Goal: Transaction & Acquisition: Download file/media

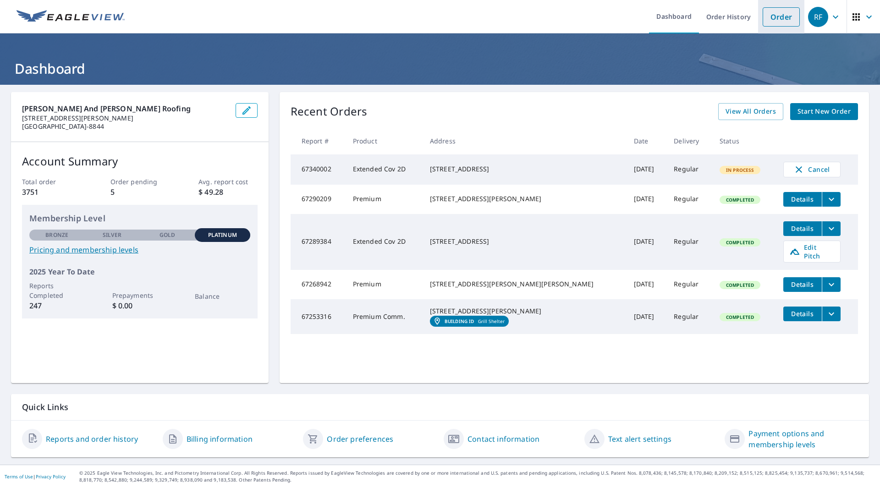
click at [764, 21] on link "Order" at bounding box center [781, 16] width 37 height 19
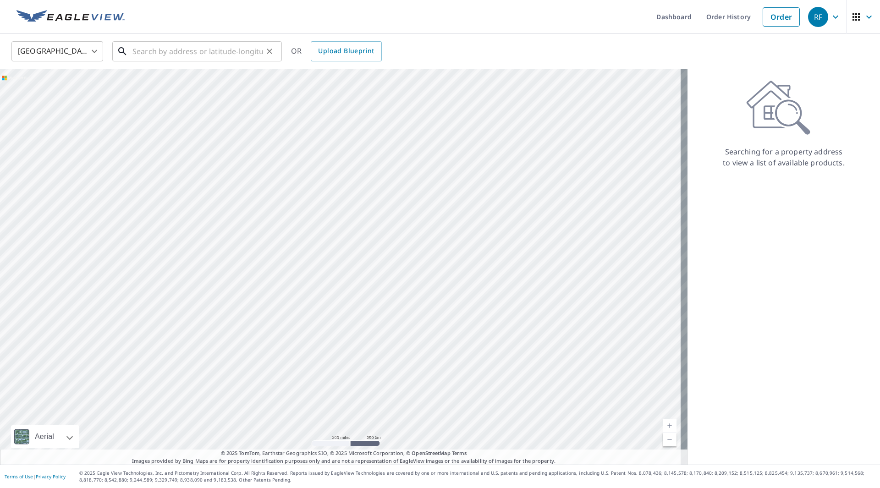
click at [193, 48] on input "text" at bounding box center [197, 51] width 131 height 26
paste input "[STREET_ADDRESS][PERSON_NAME]"
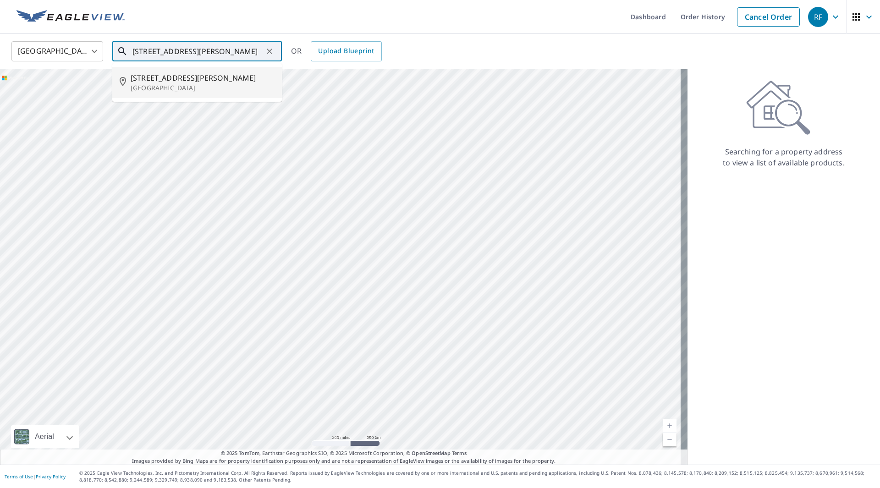
click at [182, 80] on span "[STREET_ADDRESS][PERSON_NAME]" at bounding box center [203, 77] width 144 height 11
type input "[STREET_ADDRESS][PERSON_NAME][PERSON_NAME]"
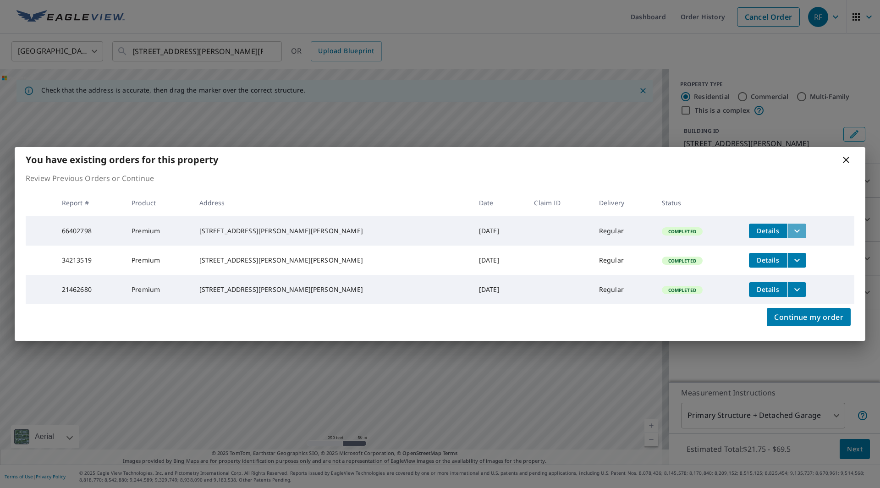
click at [791, 227] on icon "filesDropdownBtn-66402798" at bounding box center [796, 230] width 11 height 11
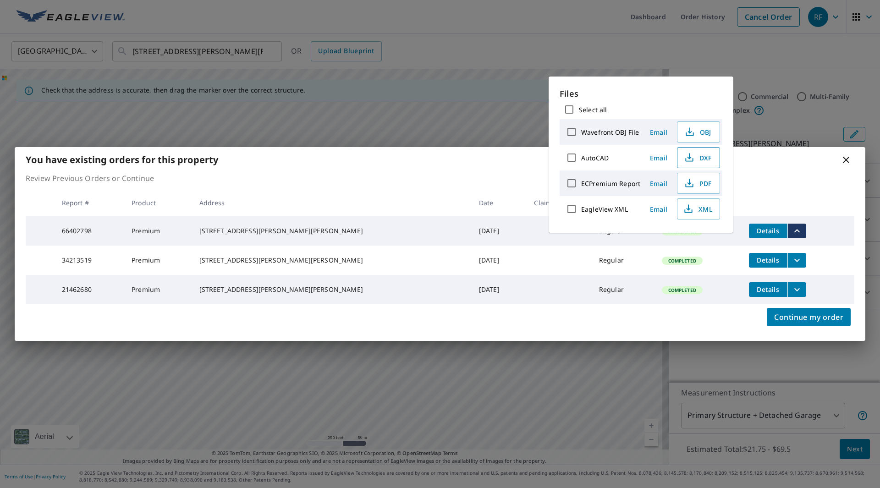
click at [703, 155] on span "DXF" at bounding box center [697, 157] width 29 height 11
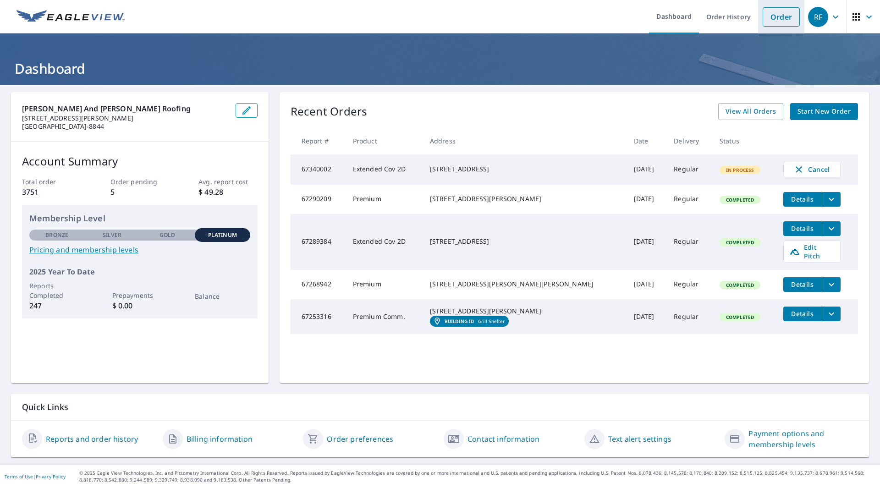
click at [772, 13] on link "Order" at bounding box center [781, 16] width 37 height 19
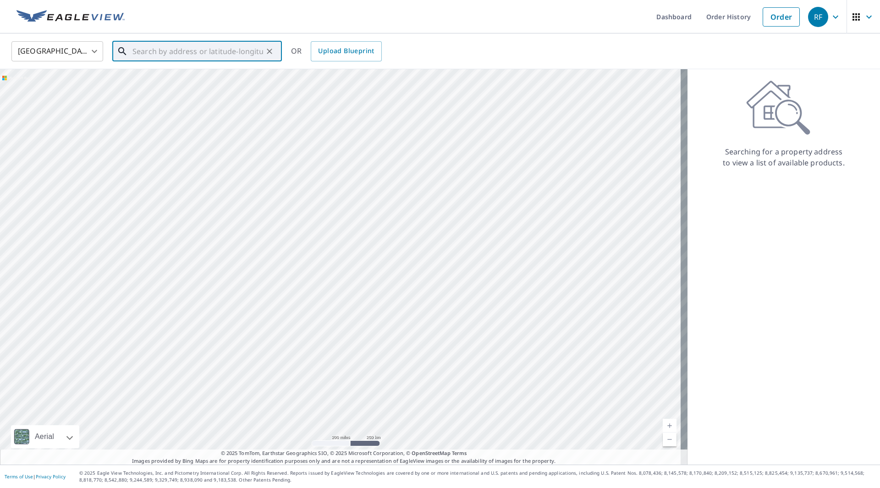
click at [198, 50] on input "text" at bounding box center [197, 51] width 131 height 26
click at [185, 87] on p "[GEOGRAPHIC_DATA]" at bounding box center [203, 87] width 144 height 9
type input "[STREET_ADDRESS][PERSON_NAME][PERSON_NAME]"
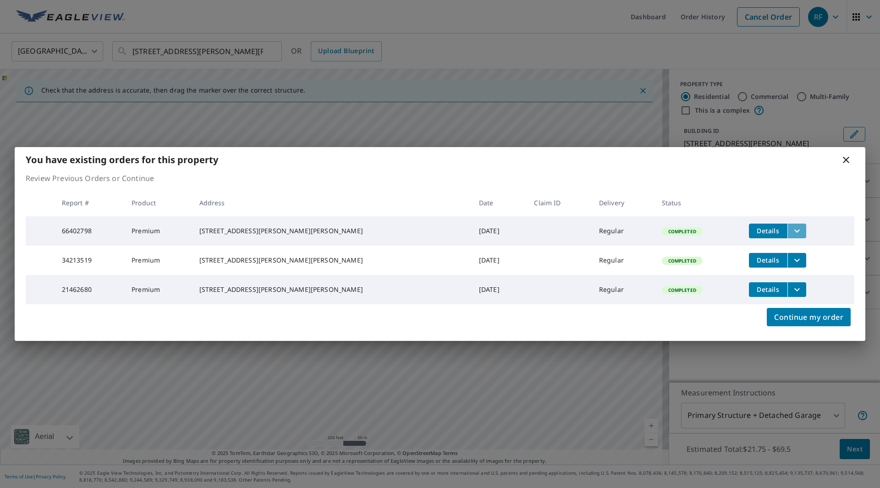
click at [791, 226] on icon "filesDropdownBtn-66402798" at bounding box center [796, 230] width 11 height 11
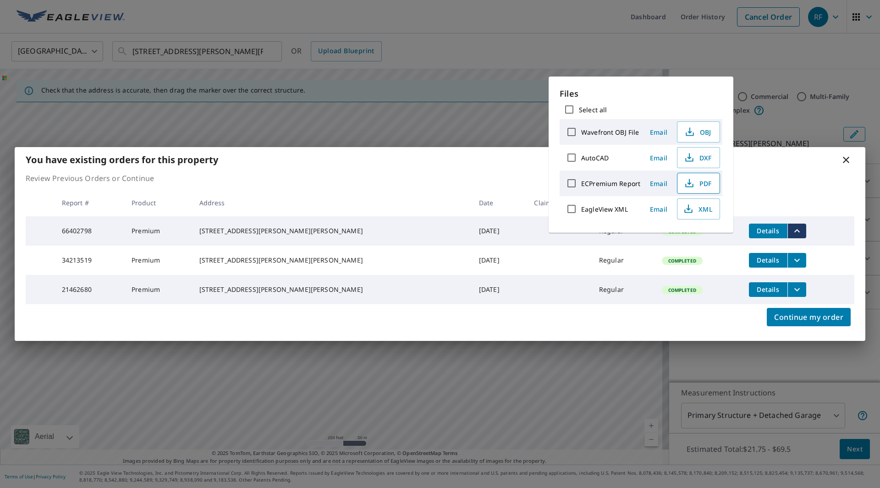
click at [701, 185] on span "PDF" at bounding box center [697, 183] width 29 height 11
